Goal: Information Seeking & Learning: Learn about a topic

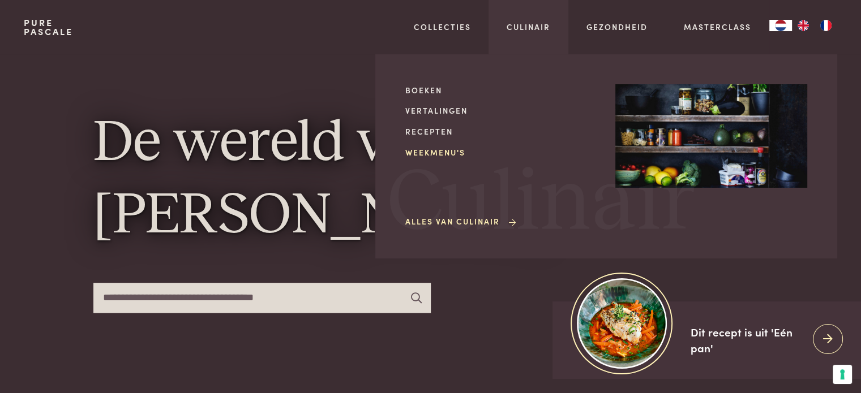
click at [455, 153] on link "Weekmenu's" at bounding box center [501, 153] width 192 height 12
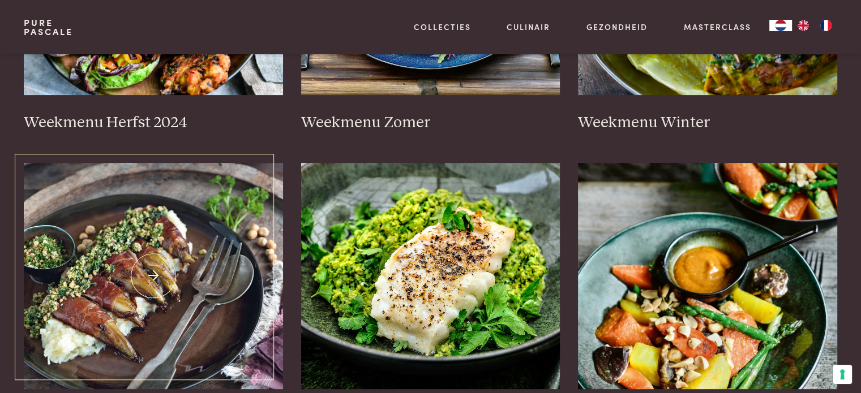
scroll to position [566, 0]
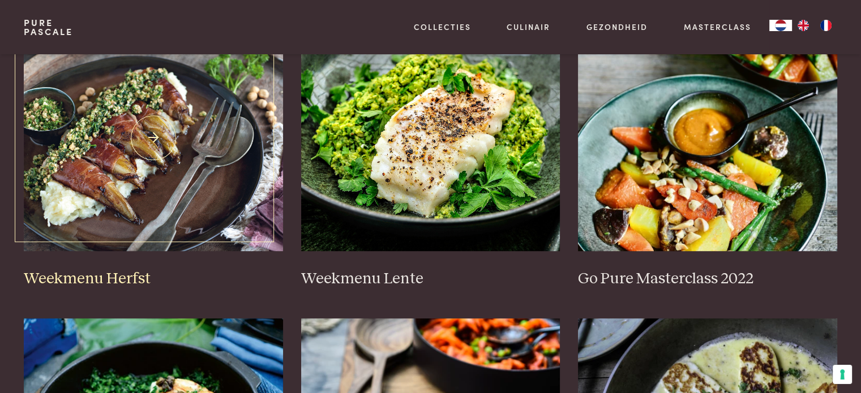
click at [109, 152] on img at bounding box center [153, 138] width 259 height 226
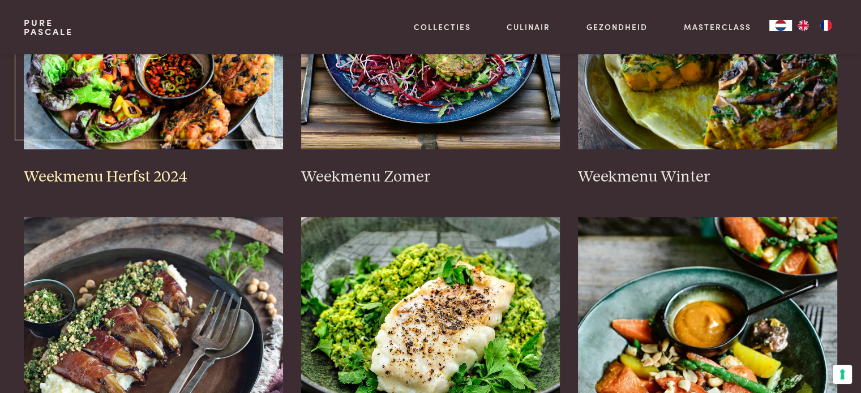
scroll to position [283, 0]
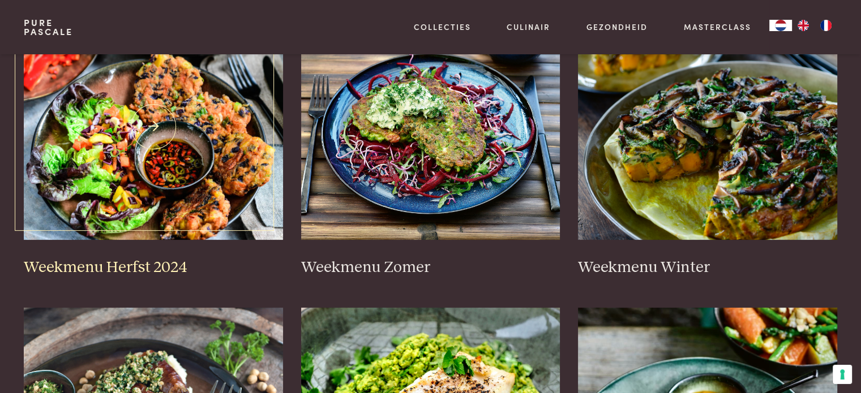
click at [210, 104] on img at bounding box center [153, 127] width 259 height 226
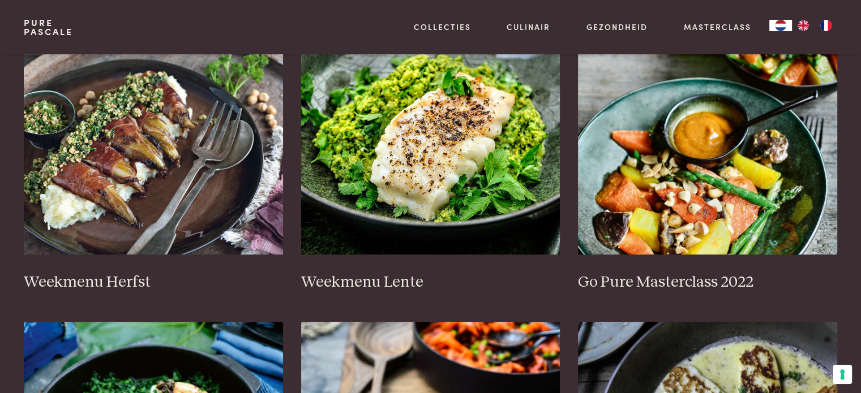
scroll to position [566, 0]
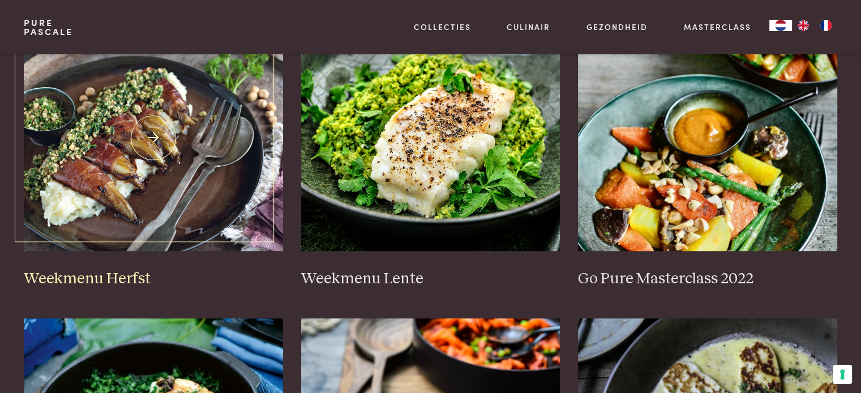
click at [242, 196] on img at bounding box center [153, 138] width 259 height 226
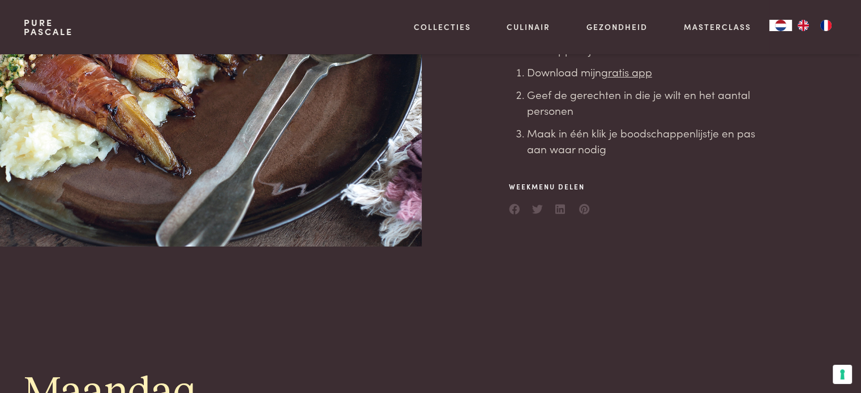
scroll to position [283, 0]
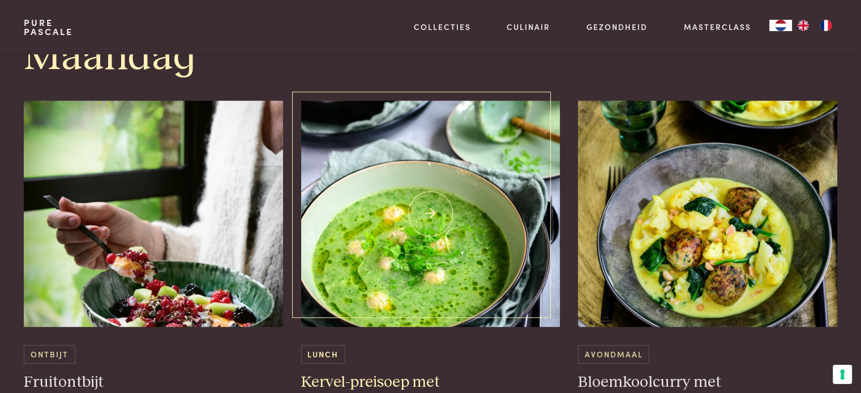
scroll to position [622, 0]
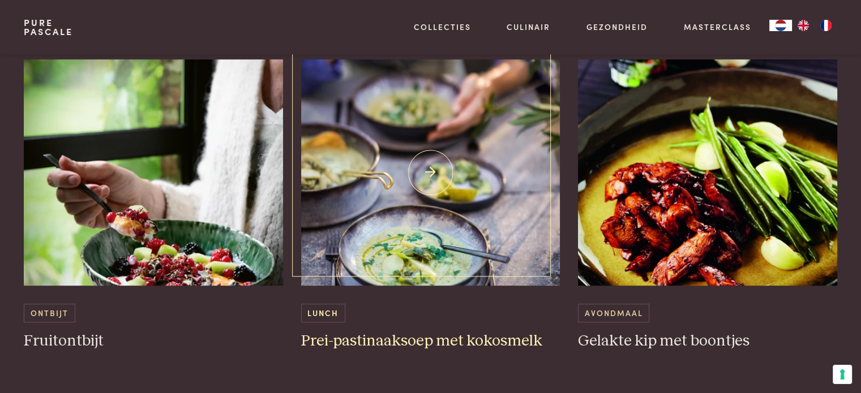
scroll to position [679, 0]
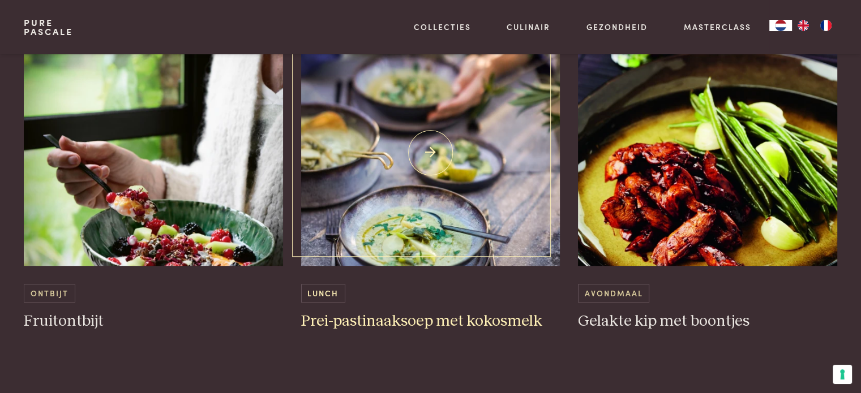
click at [482, 169] on img at bounding box center [430, 153] width 259 height 226
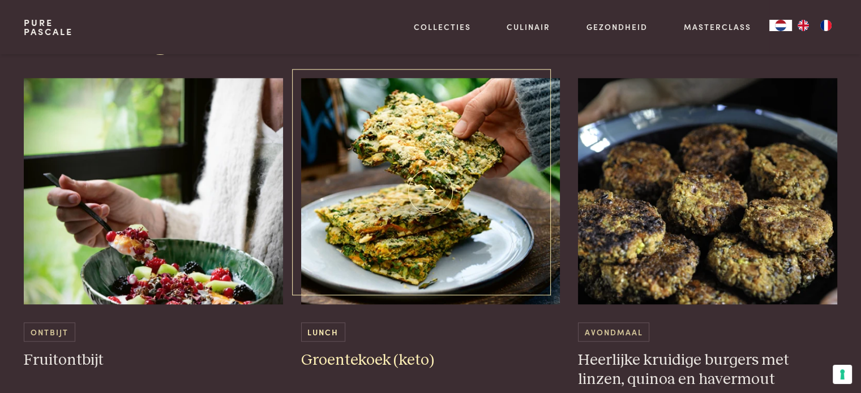
scroll to position [1075, 0]
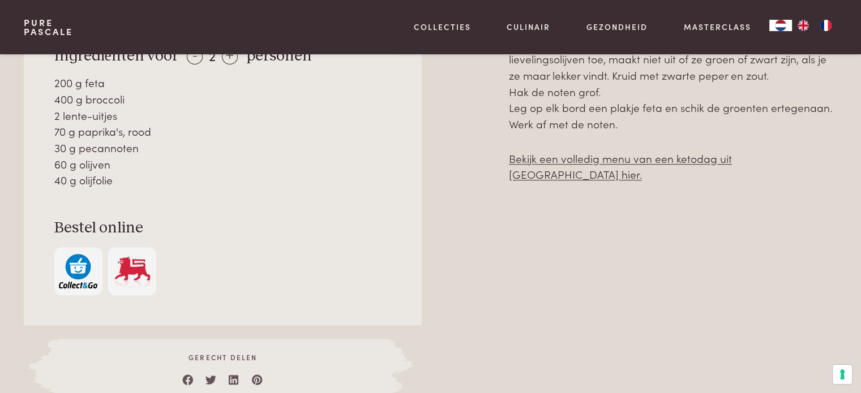
scroll to position [679, 0]
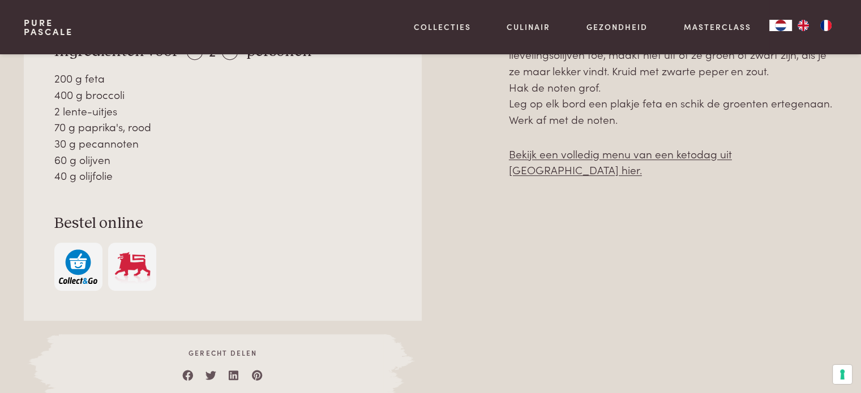
click at [76, 275] on img "button" at bounding box center [78, 267] width 38 height 35
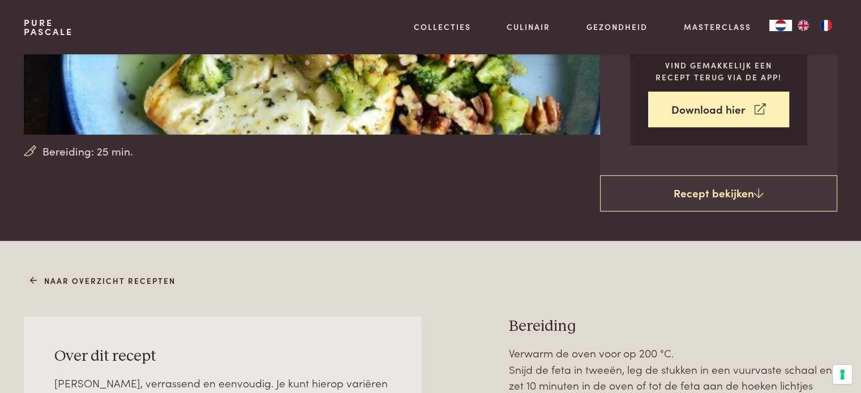
scroll to position [0, 0]
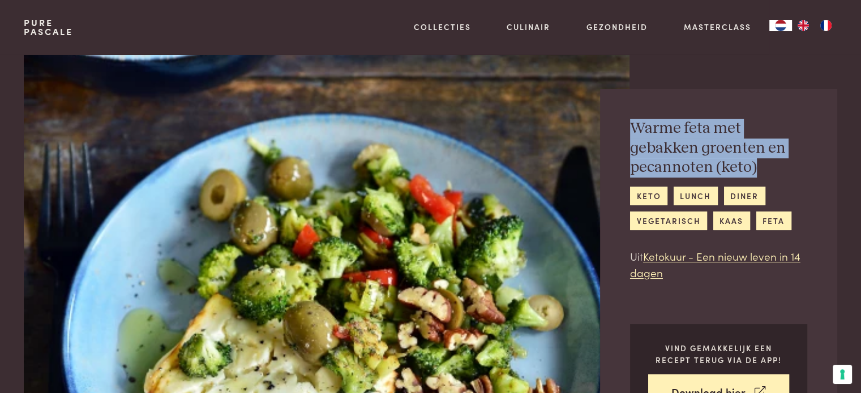
drag, startPoint x: 629, startPoint y: 122, endPoint x: 775, endPoint y: 166, distance: 151.8
click at [775, 166] on h2 "Warme feta met gebakken groenten en pecannoten (keto)" at bounding box center [718, 148] width 177 height 59
copy h2 "Warme feta met gebakken groenten en pecannoten (keto)"
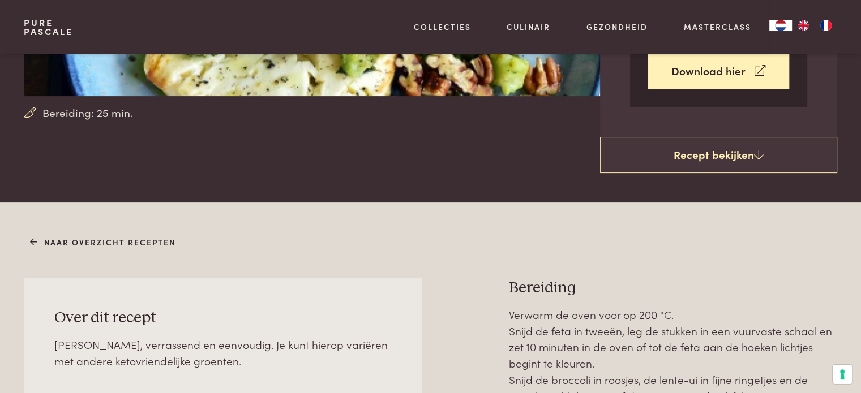
scroll to position [509, 0]
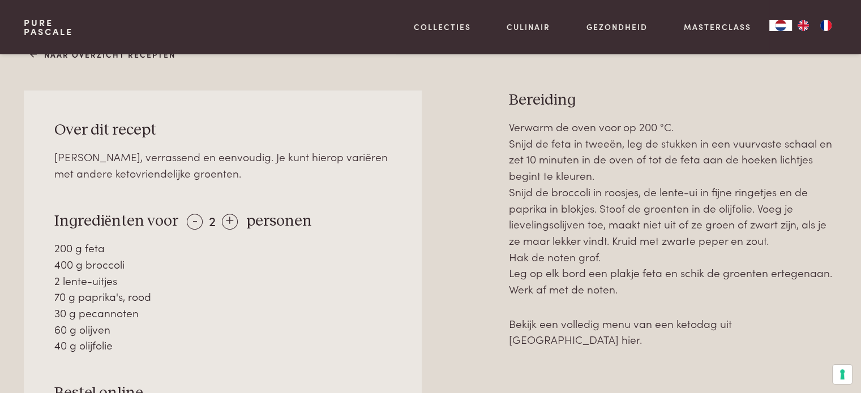
click at [715, 323] on link "Bekijk een volledig menu van een ketodag uit Ketokuur hier." at bounding box center [620, 332] width 223 height 32
drag, startPoint x: 51, startPoint y: 213, endPoint x: 189, endPoint y: 343, distance: 189.7
click at [189, 343] on div "Over dit recept Lekker, verrassend en eenvoudig. Je kunt hierop variëren met an…" at bounding box center [222, 291] width 397 height 400
copy div "Ingrediënten voor - 2 + personen 200 g feta 400 g broccoli 2 lente-uitjes 70 g …"
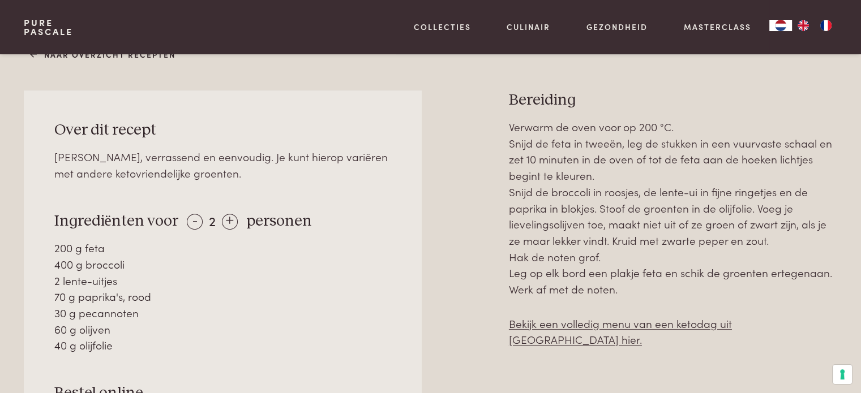
drag, startPoint x: 507, startPoint y: 94, endPoint x: 656, endPoint y: 287, distance: 243.6
click at [656, 287] on div "Over dit recept Lekker, verrassend en eenvoudig. Je kunt hierop variëren met an…" at bounding box center [430, 329] width 813 height 476
copy div "Bereiding Verwarm de oven voor op 200 °C. Snijd de feta in tweeën, leg de stukk…"
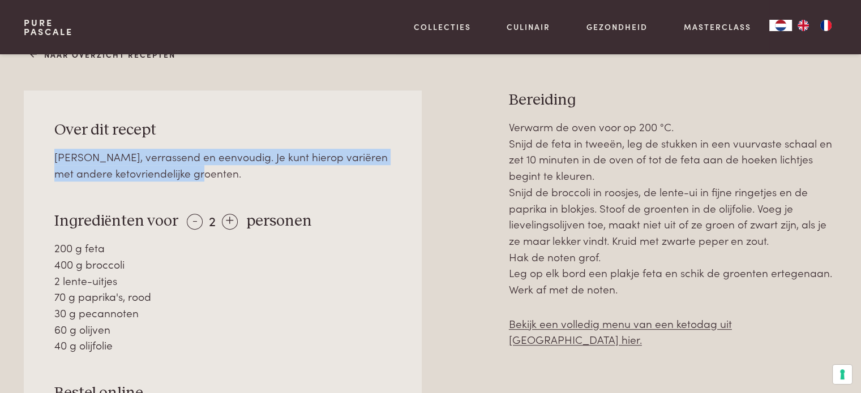
drag, startPoint x: 183, startPoint y: 173, endPoint x: 51, endPoint y: 158, distance: 132.7
click at [51, 158] on div "Over dit recept Lekker, verrassend en eenvoudig. Je kunt hierop variëren met an…" at bounding box center [222, 291] width 397 height 400
copy div "Lekker, verrassend en eenvoudig. Je kunt hierop variëren met andere ketovriende…"
click at [532, 319] on link "Bekijk een volledig menu van een ketodag uit Ketokuur hier." at bounding box center [620, 332] width 223 height 32
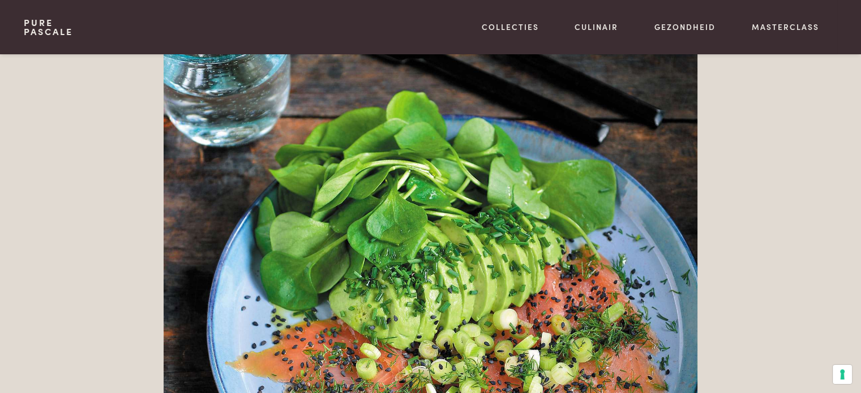
scroll to position [1924, 0]
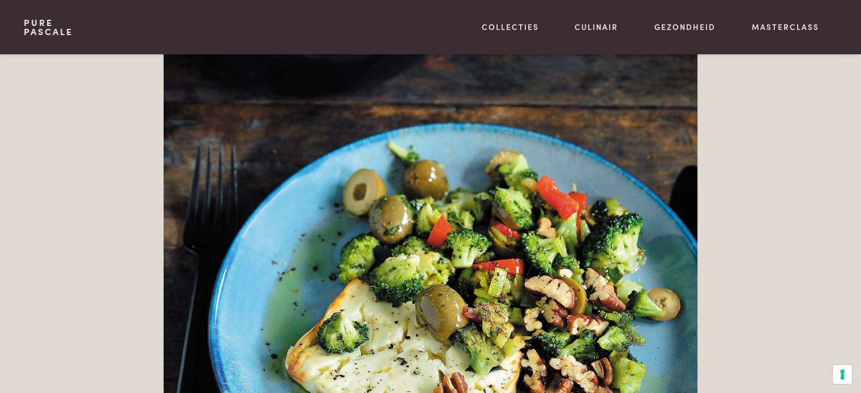
scroll to position [3112, 0]
